Goal: Information Seeking & Learning: Find specific fact

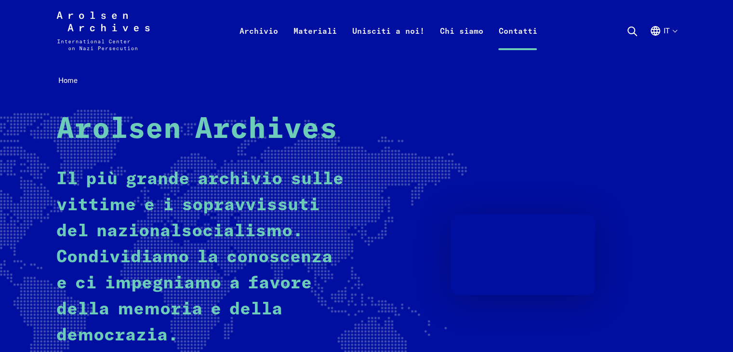
click at [522, 31] on link "Contatti" at bounding box center [518, 42] width 54 height 39
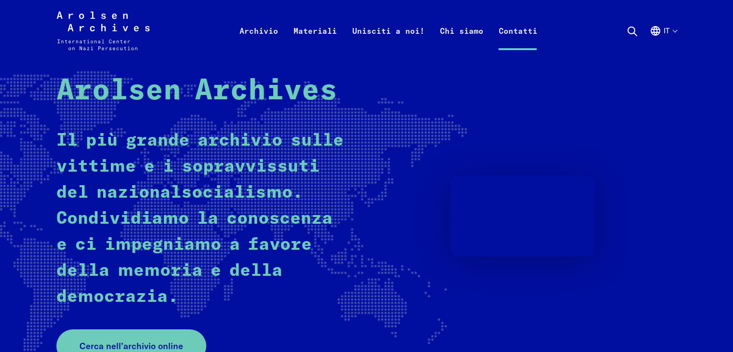
scroll to position [96, 0]
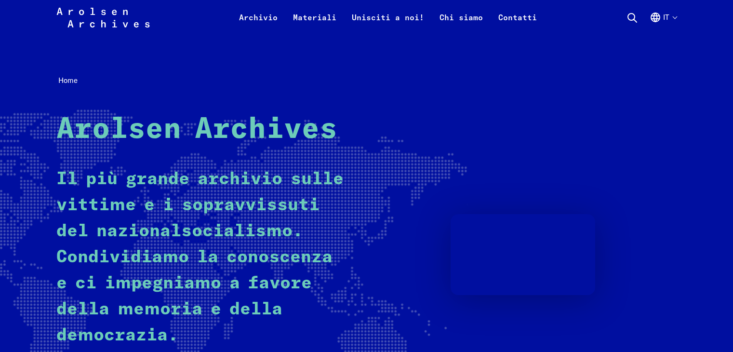
scroll to position [96, 0]
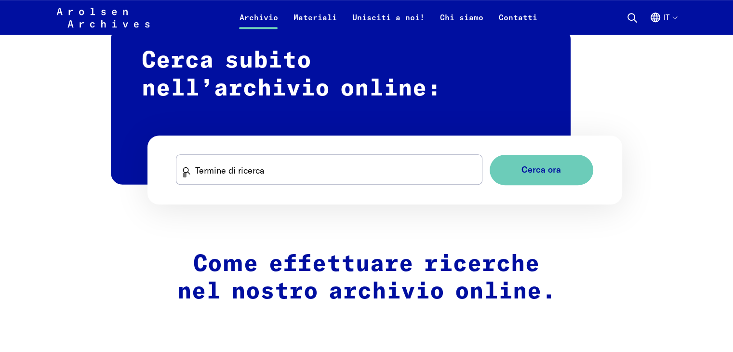
scroll to position [627, 0]
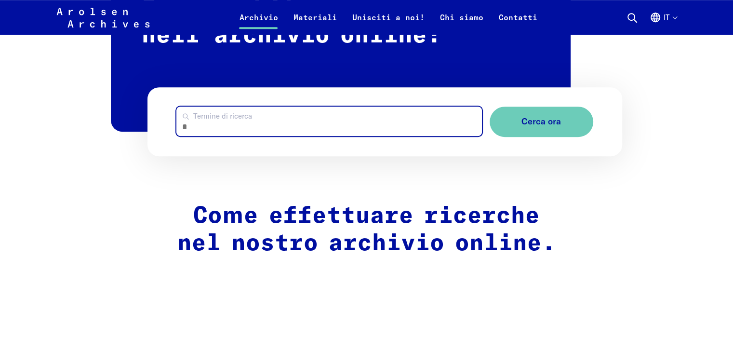
click at [307, 122] on input "Termine di ricerca" at bounding box center [328, 121] width 305 height 29
type input "**********"
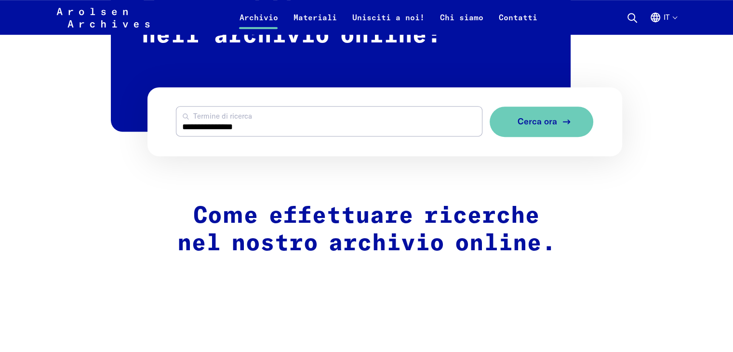
click at [533, 123] on span "Cerca ora" at bounding box center [538, 122] width 40 height 10
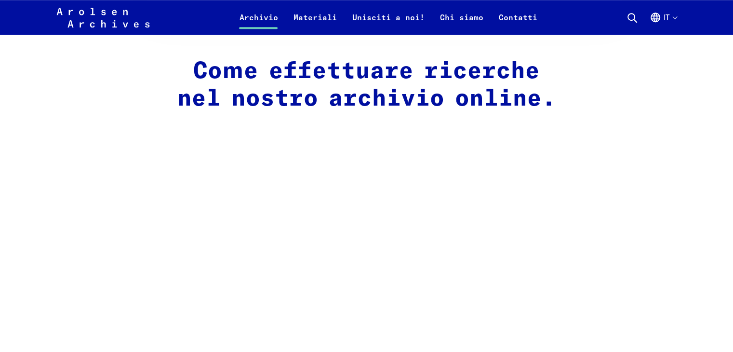
scroll to position [530, 0]
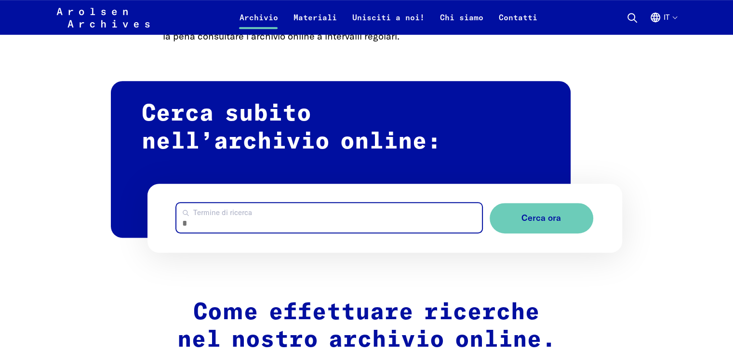
click at [245, 218] on input "Termine di ricerca" at bounding box center [328, 217] width 305 height 29
type input "******"
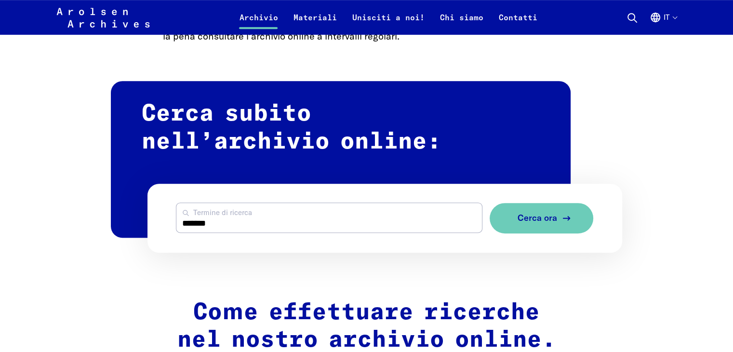
click at [542, 218] on span "Cerca ora" at bounding box center [538, 218] width 40 height 10
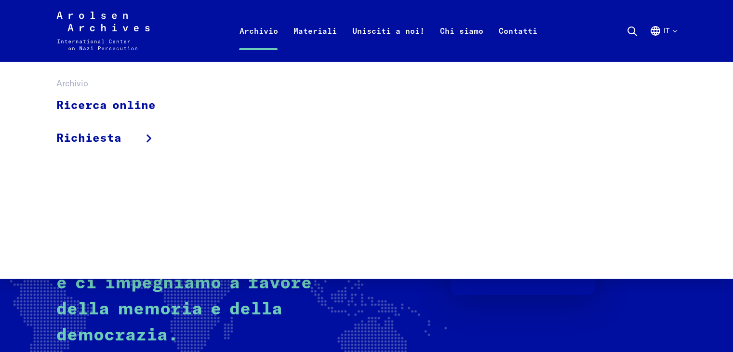
click at [262, 28] on link "Archivio" at bounding box center [258, 42] width 54 height 39
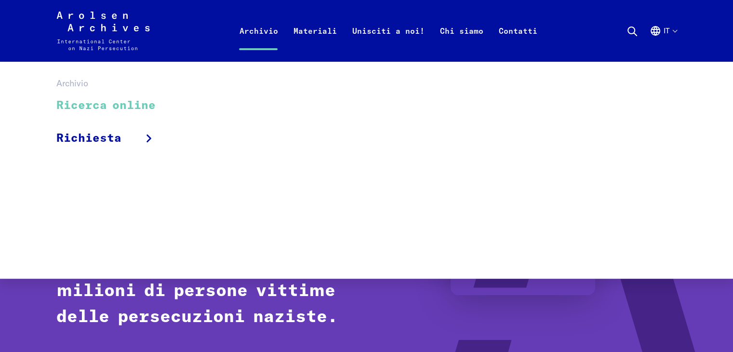
click at [131, 109] on link "Ricerca online" at bounding box center [112, 106] width 112 height 32
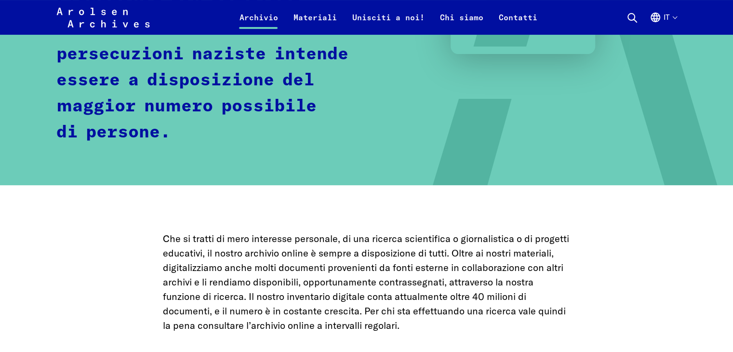
scroll to position [482, 0]
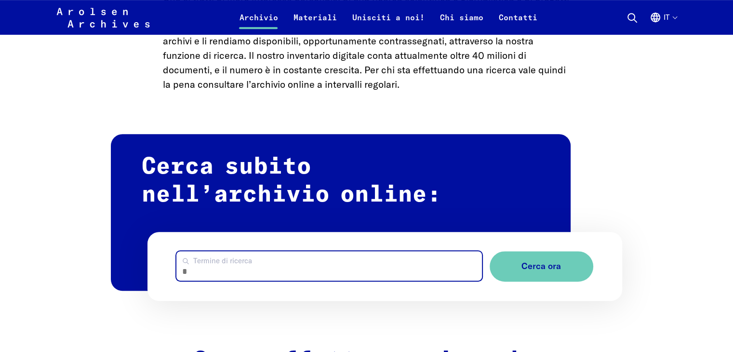
click at [272, 268] on input "Termine di ricerca" at bounding box center [328, 265] width 305 height 29
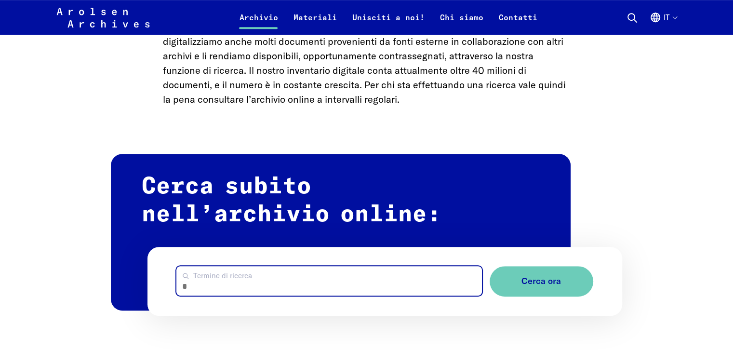
scroll to position [434, 0]
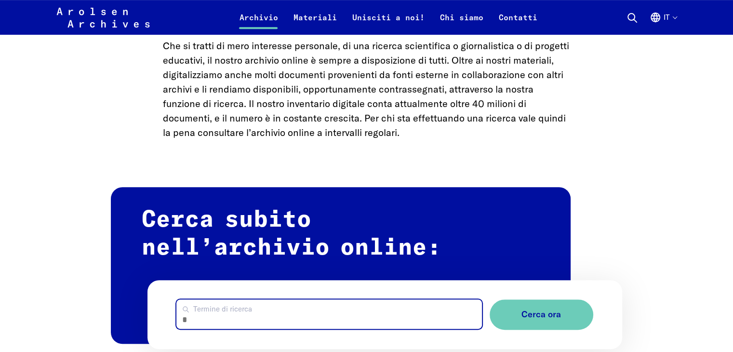
click at [226, 309] on input "Termine di ricerca" at bounding box center [328, 313] width 305 height 29
type input "**********"
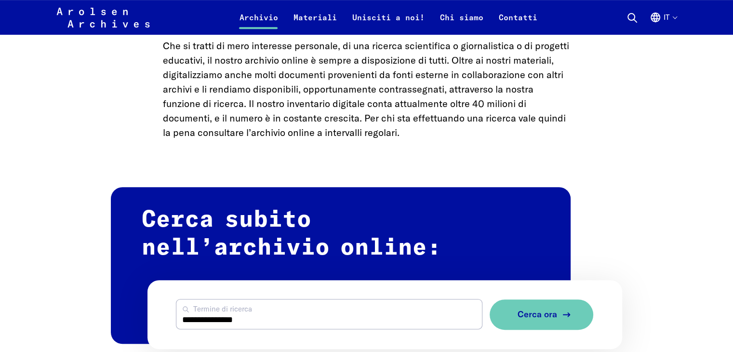
click at [536, 315] on span "Cerca ora" at bounding box center [538, 314] width 40 height 10
